Goal: Task Accomplishment & Management: Manage account settings

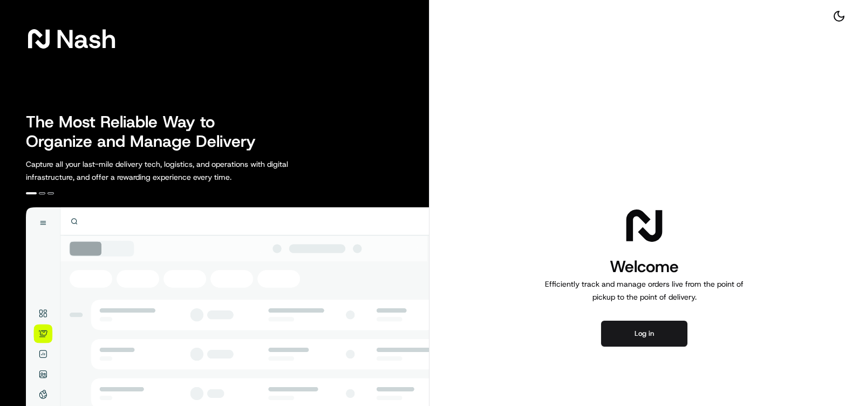
click at [655, 328] on button "Log in" at bounding box center [644, 334] width 86 height 26
click at [647, 332] on button "Log in" at bounding box center [644, 334] width 86 height 26
